Goal: Information Seeking & Learning: Learn about a topic

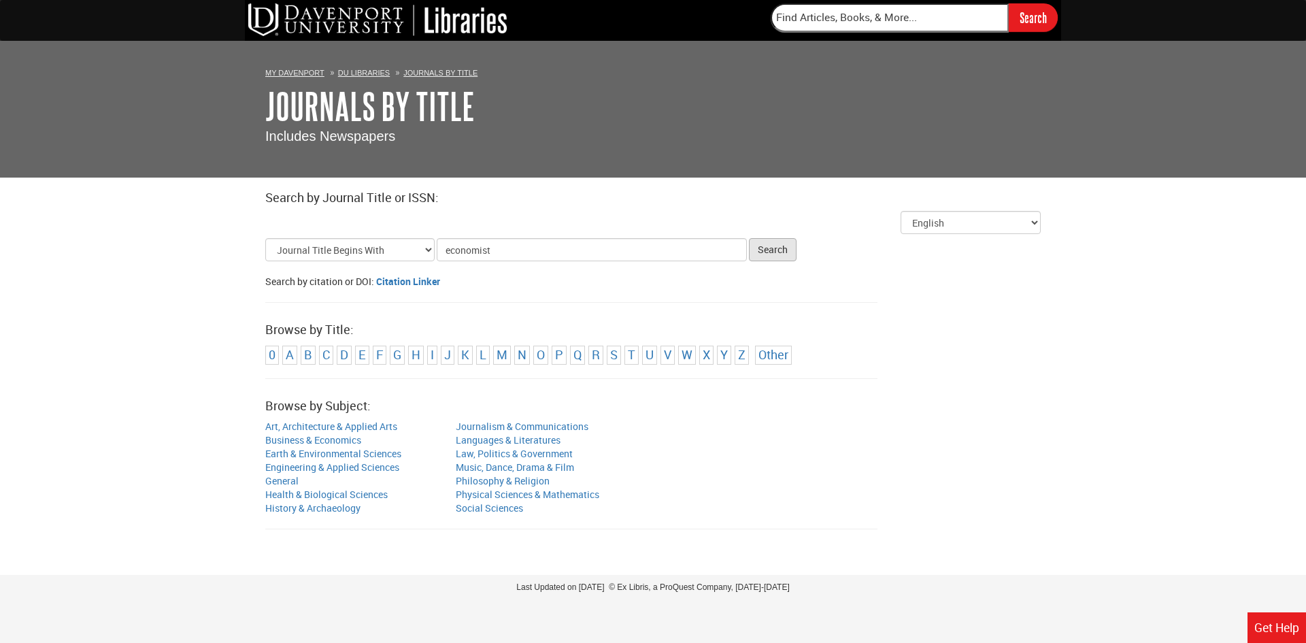
type input "economist"
click at [769, 253] on button "Search" at bounding box center [773, 249] width 48 height 23
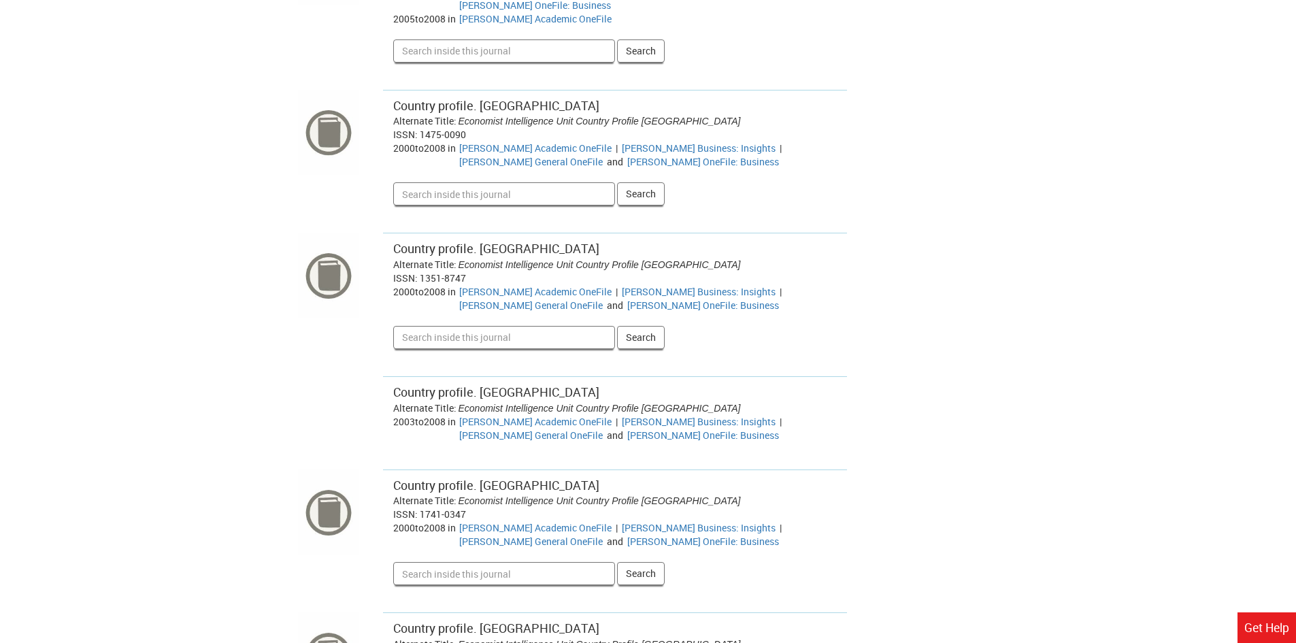
scroll to position [7152, 0]
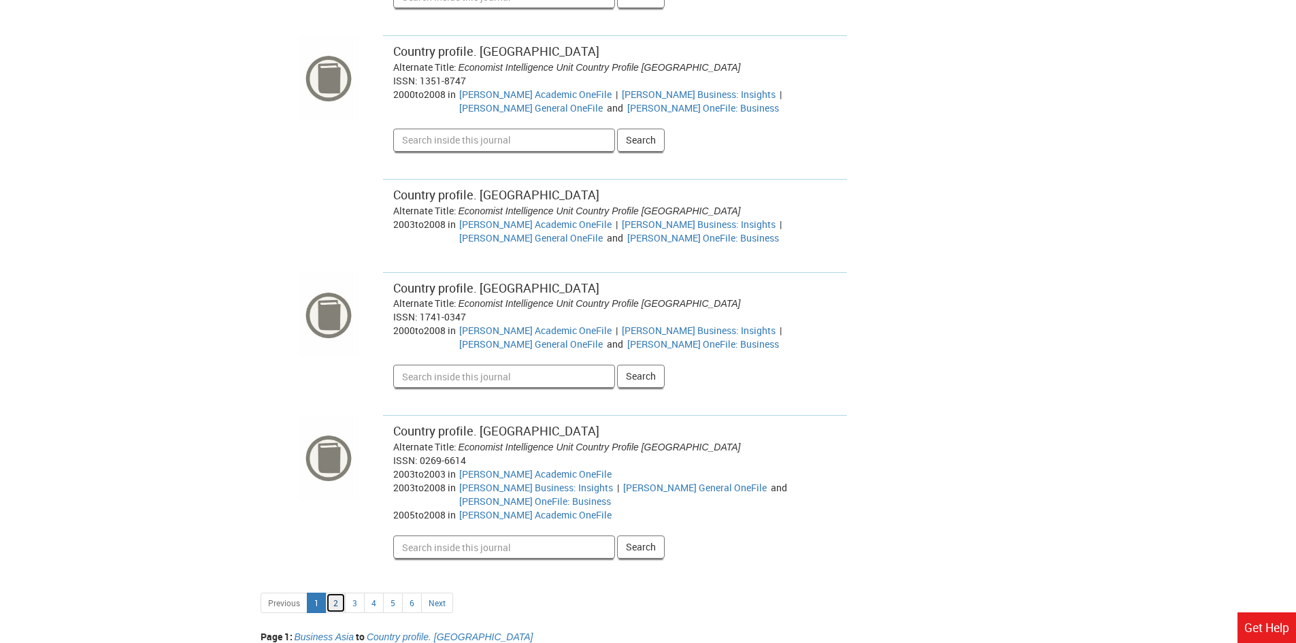
click at [339, 593] on link "2" at bounding box center [336, 603] width 20 height 20
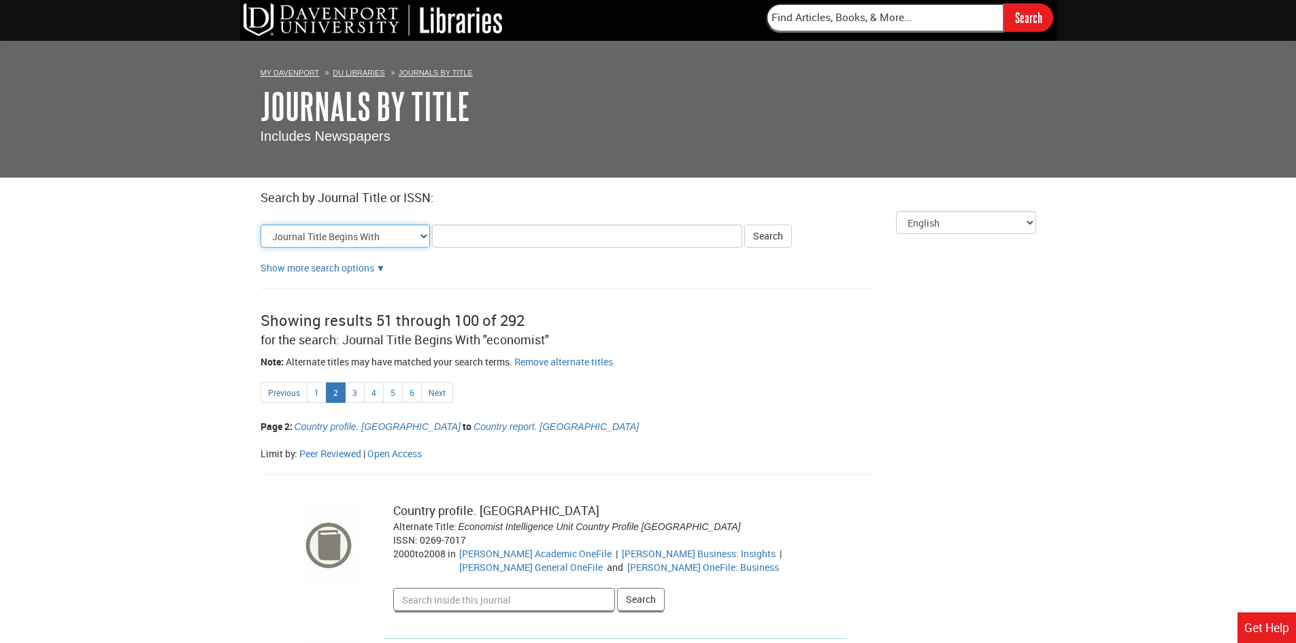
click at [423, 241] on select "Journal Title Begins With Journal Title Equals Journal Title Contains All Words…" at bounding box center [345, 236] width 169 height 23
select select "alternate_title_equals"
click at [261, 225] on select "Journal Title Begins With Journal Title Equals Journal Title Contains All Words…" at bounding box center [345, 236] width 169 height 23
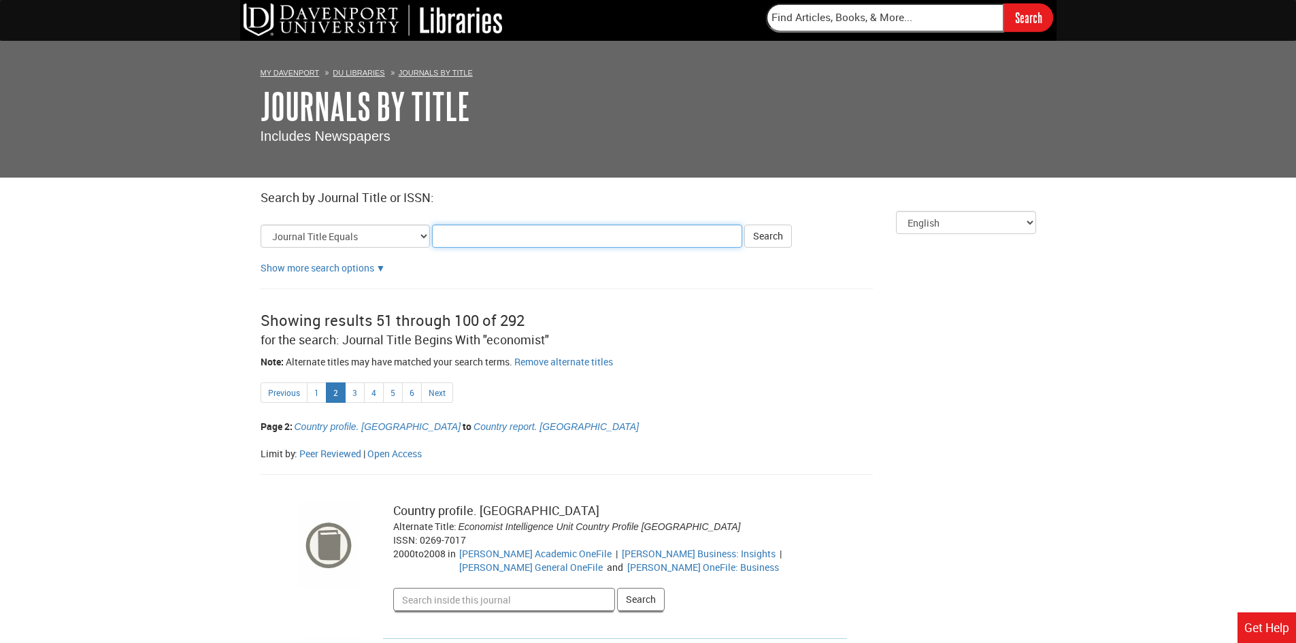
click at [465, 237] on input "Title Search Criteria" at bounding box center [587, 236] width 310 height 23
type input "economist"
click at [766, 234] on button "Search" at bounding box center [768, 236] width 48 height 23
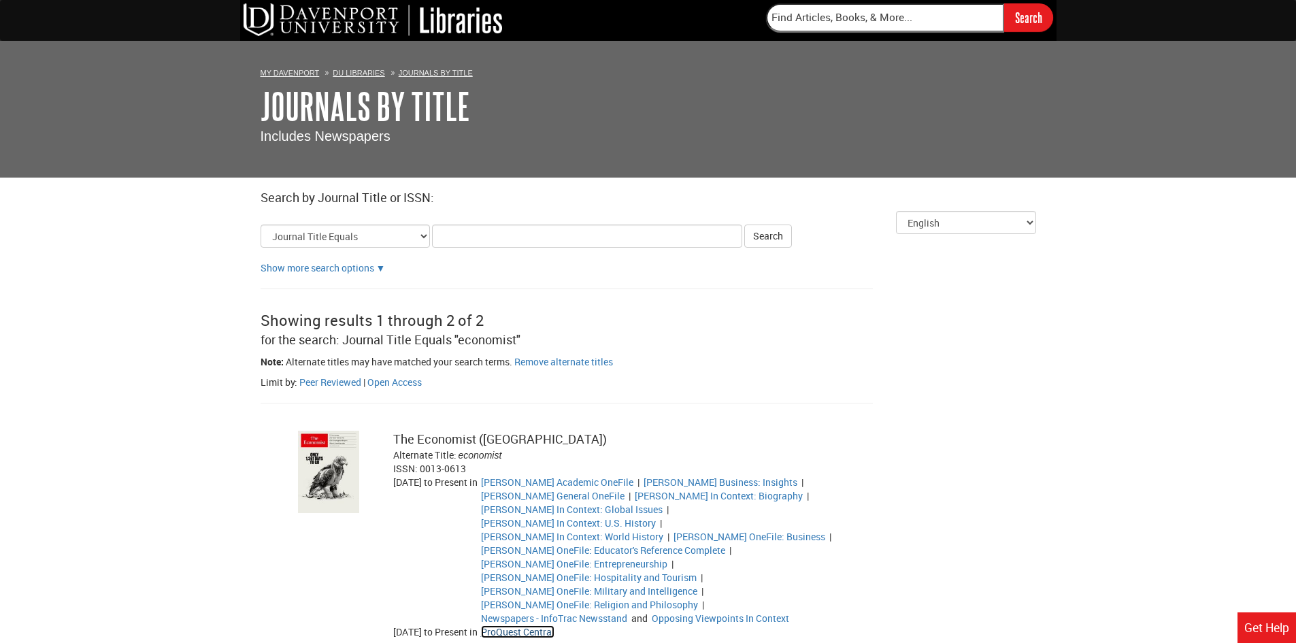
click at [549, 625] on link "ProQuest Central" at bounding box center [517, 631] width 73 height 13
click at [587, 481] on link "[PERSON_NAME] Academic OneFile" at bounding box center [557, 482] width 152 height 13
